Goal: Check status: Check status

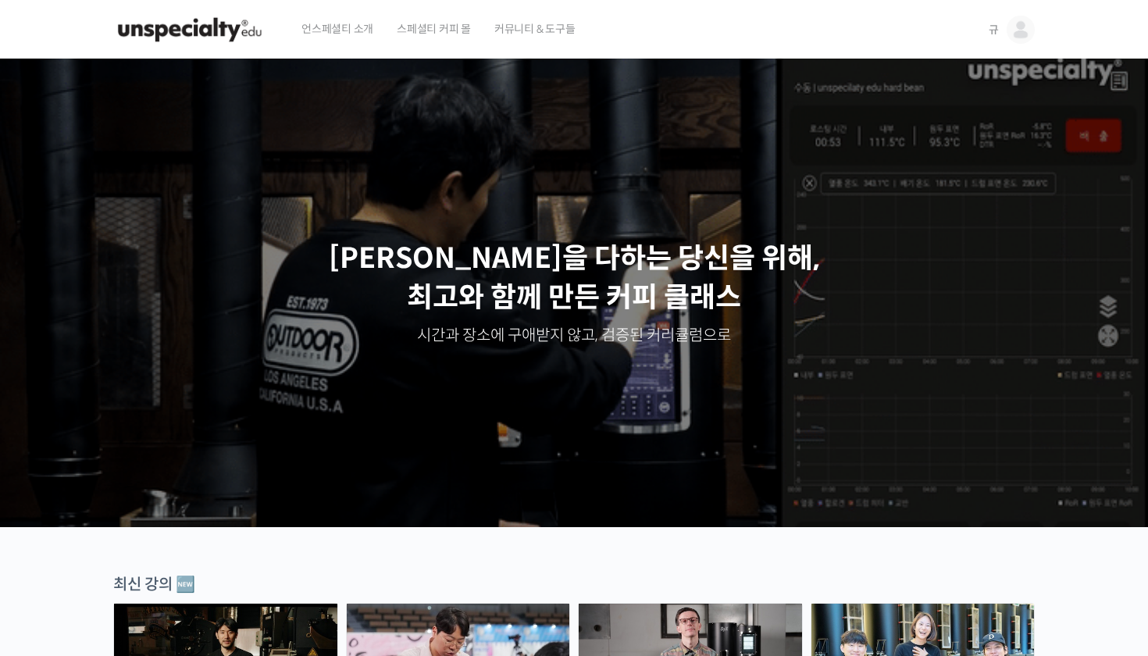
click at [1015, 30] on img at bounding box center [1021, 30] width 28 height 28
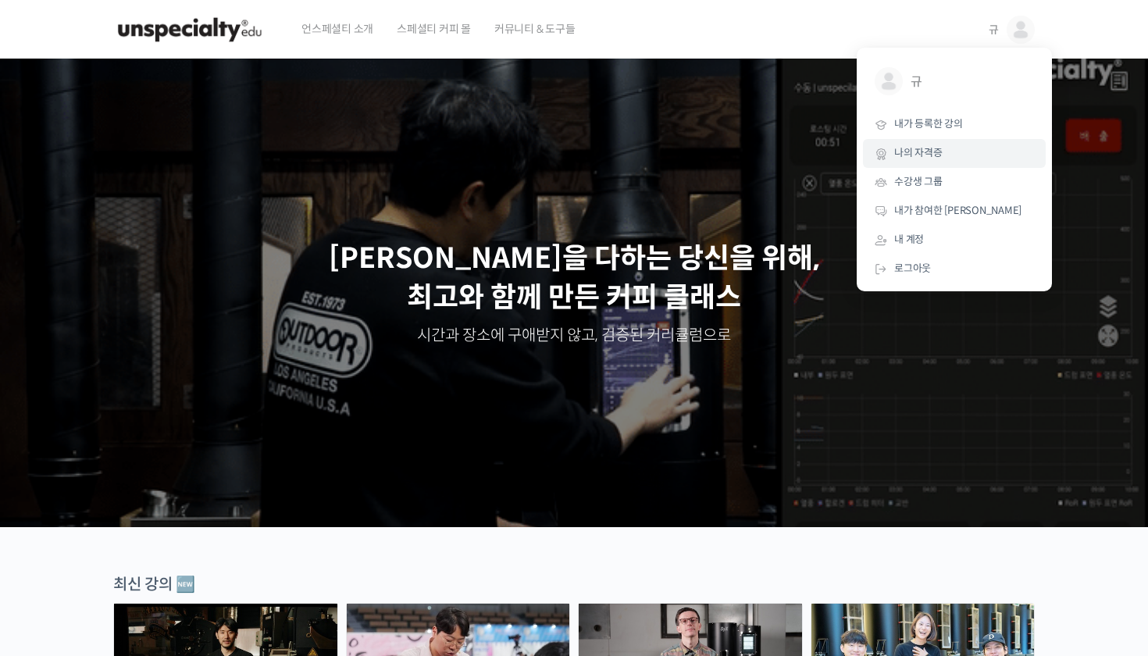
click at [928, 153] on span "나의 자격증" at bounding box center [918, 152] width 48 height 13
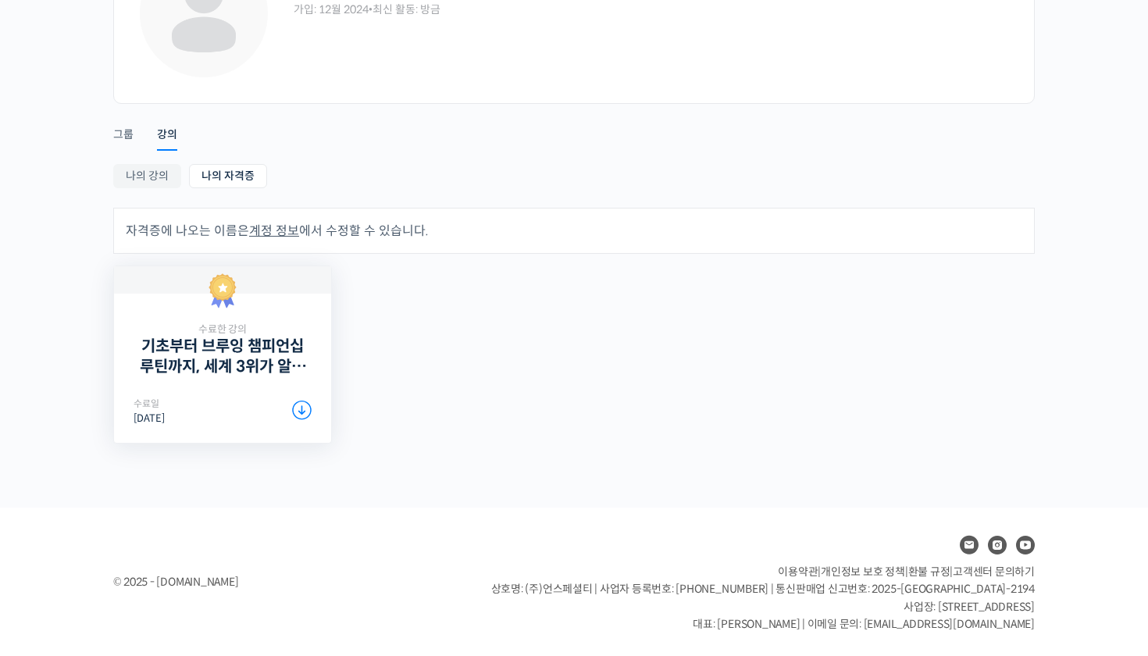
scroll to position [148, 0]
click at [206, 353] on link "기초부터 브루잉 챔피언십 루틴까지, 세계 3위가 알려주는 핸드드립의 모든 것" at bounding box center [223, 356] width 178 height 39
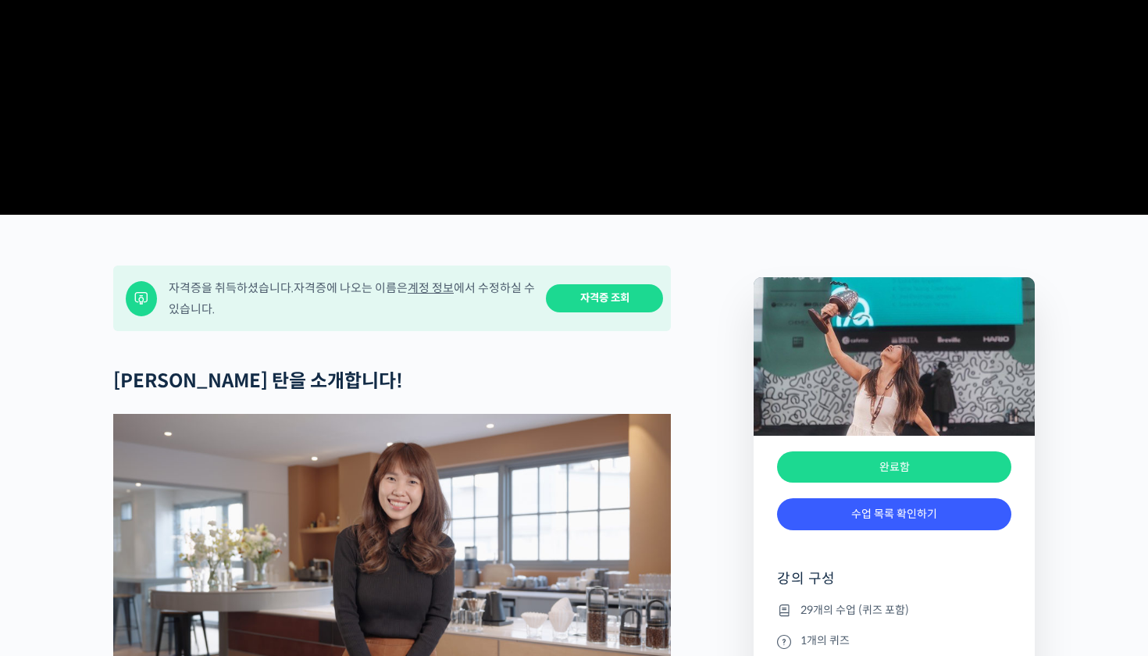
scroll to position [670, 0]
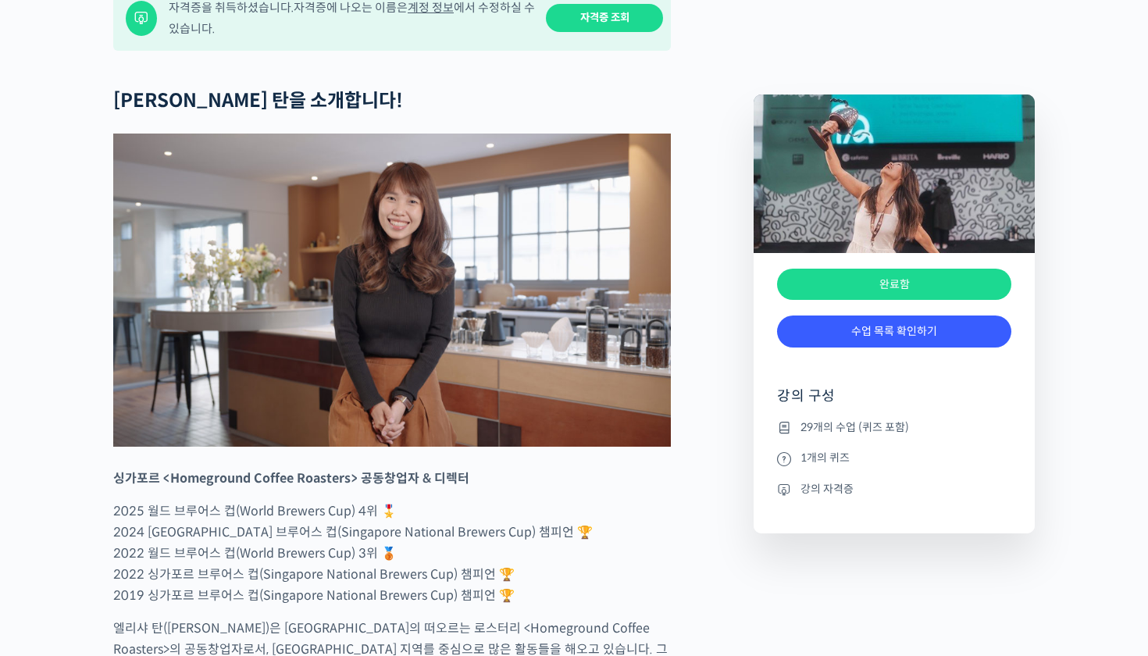
click at [605, 33] on link "자격증 조회" at bounding box center [604, 18] width 117 height 29
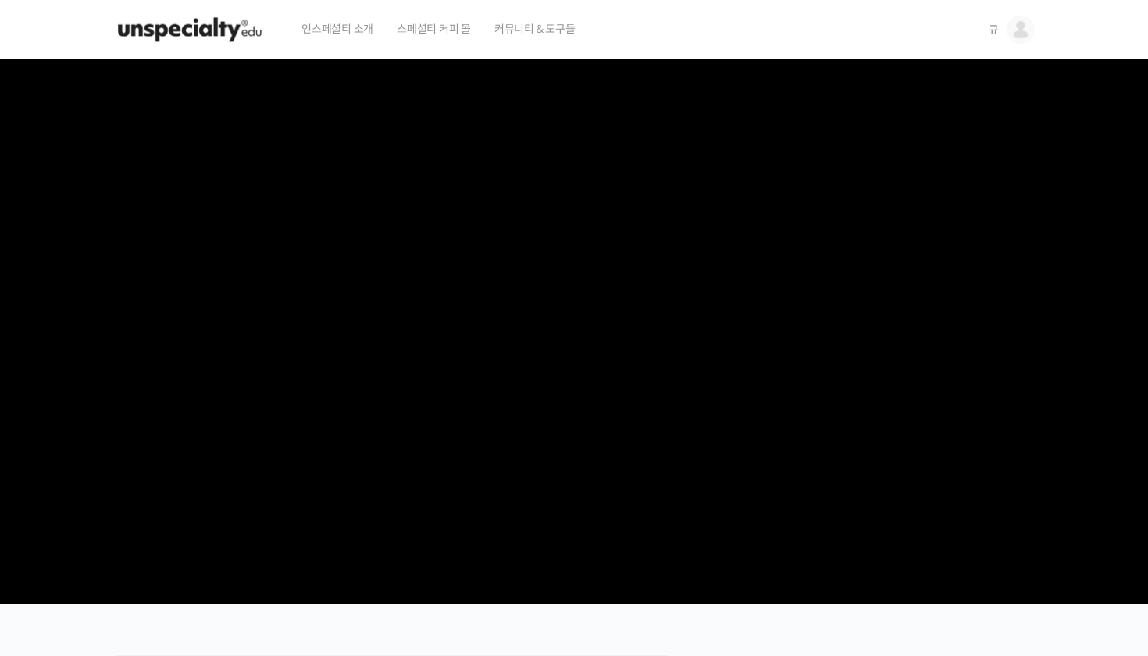
scroll to position [0, 0]
click at [1024, 27] on img at bounding box center [1021, 30] width 28 height 28
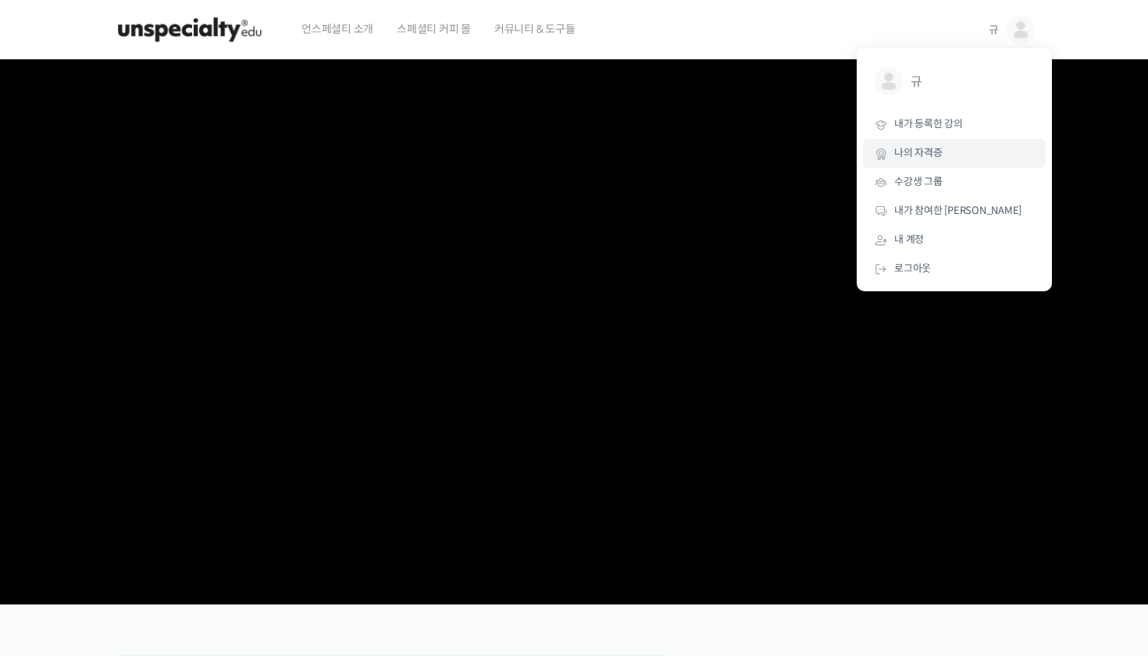
click at [935, 155] on span "나의 자격증" at bounding box center [918, 152] width 48 height 13
